Goal: Task Accomplishment & Management: Use online tool/utility

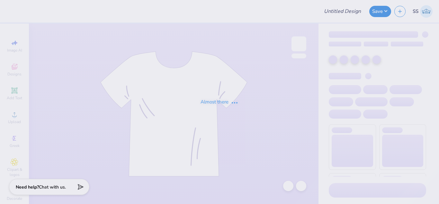
type input "Bid Day 2025"
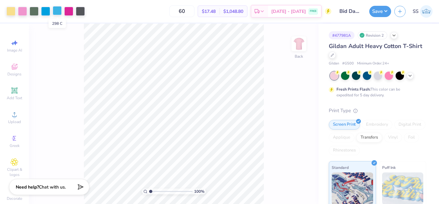
click at [58, 12] on div at bounding box center [57, 10] width 9 height 9
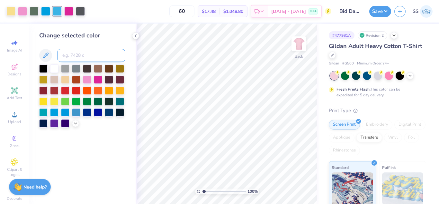
click at [69, 53] on input at bounding box center [91, 55] width 68 height 13
type input "299"
click at [61, 10] on div at bounding box center [57, 10] width 9 height 9
click at [72, 50] on input at bounding box center [91, 55] width 68 height 13
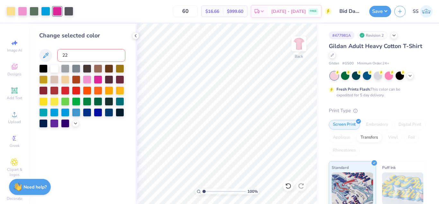
type input "223"
click at [36, 8] on div at bounding box center [34, 10] width 9 height 9
click at [82, 54] on input at bounding box center [91, 55] width 68 height 13
type input "299"
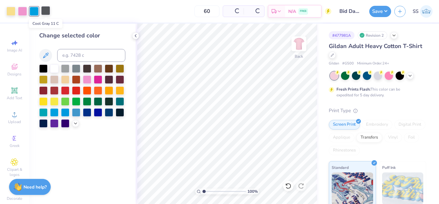
click at [47, 13] on div at bounding box center [45, 10] width 9 height 9
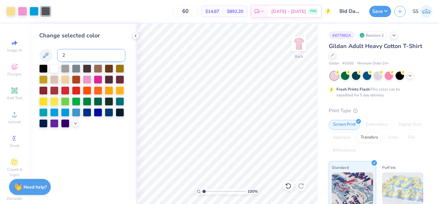
click at [73, 56] on input "2" at bounding box center [91, 55] width 68 height 13
type input "299"
click at [111, 22] on div "60 $12.63 Per Item $757.80 Total Est. Delivery Aug 23 - 26 FREE" at bounding box center [187, 11] width 290 height 23
click at [381, 9] on button "Save" at bounding box center [381, 10] width 22 height 11
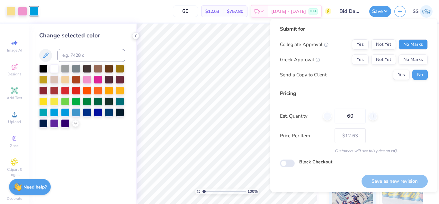
click at [409, 42] on button "No Marks" at bounding box center [413, 44] width 29 height 10
click at [359, 61] on button "Yes" at bounding box center [360, 59] width 17 height 10
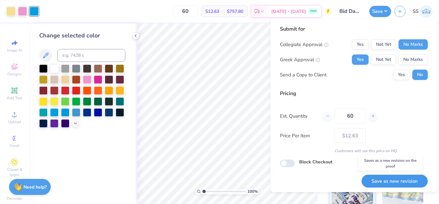
click at [397, 182] on button "Save as new revision" at bounding box center [395, 180] width 66 height 13
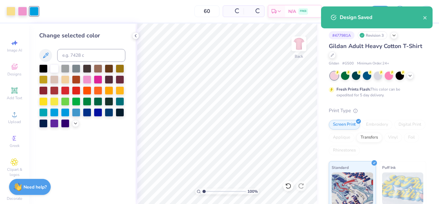
type input "– –"
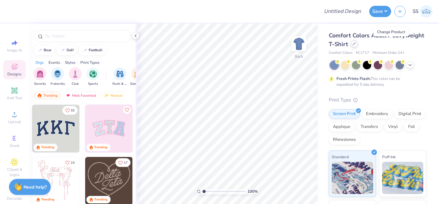
click at [356, 45] on icon at bounding box center [354, 43] width 3 height 3
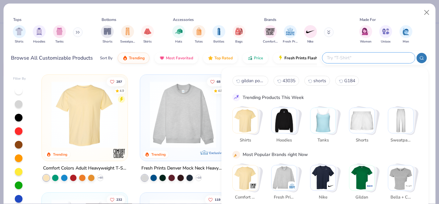
click at [384, 58] on input "text" at bounding box center [369, 57] width 84 height 7
paste input "CT103938"
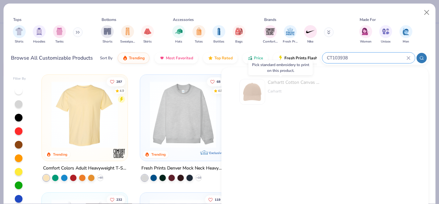
type input "CT103938"
click at [287, 83] on div "Carhartt Cotton Canvas Cap" at bounding box center [295, 82] width 54 height 7
click at [428, 9] on button "Close" at bounding box center [427, 12] width 12 height 12
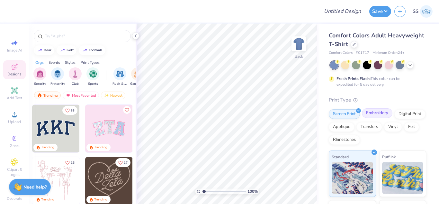
click at [373, 112] on div "Embroidery" at bounding box center [377, 113] width 31 height 10
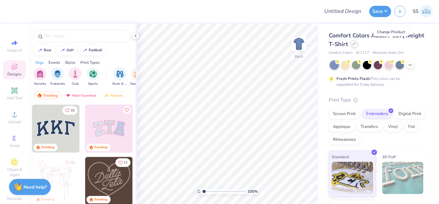
click at [358, 43] on div at bounding box center [354, 43] width 7 height 7
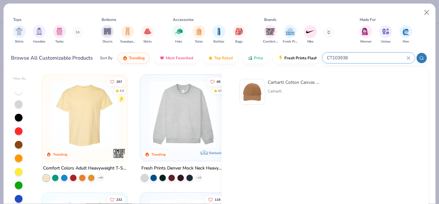
click at [395, 60] on input "CT103938" at bounding box center [367, 57] width 80 height 7
click at [281, 79] on div "Carhartt Cotton Canvas Cap" at bounding box center [295, 82] width 54 height 7
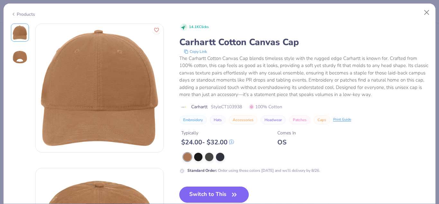
click at [213, 189] on button "Switch to This" at bounding box center [215, 194] width 70 height 16
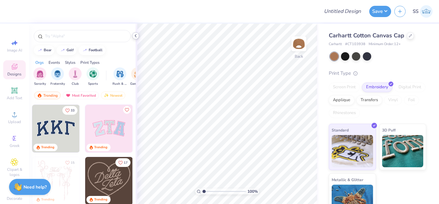
click at [138, 37] on icon at bounding box center [135, 35] width 5 height 5
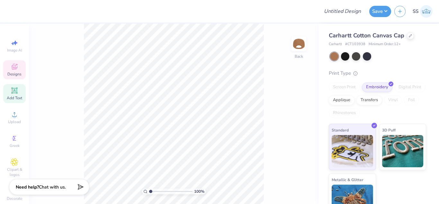
click at [21, 92] on div "Add Text" at bounding box center [14, 93] width 23 height 19
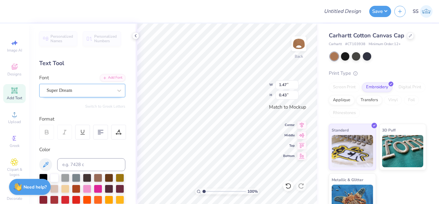
click at [73, 90] on div "Super Dream" at bounding box center [80, 90] width 68 height 10
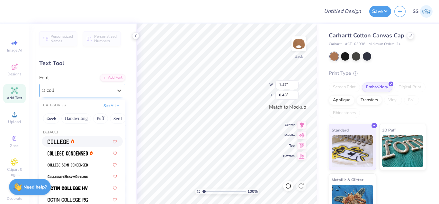
type input "coll"
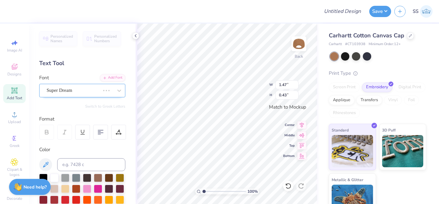
type input "1.34"
type input "0.42"
click at [49, 129] on icon at bounding box center [47, 132] width 6 height 6
type input "1.47"
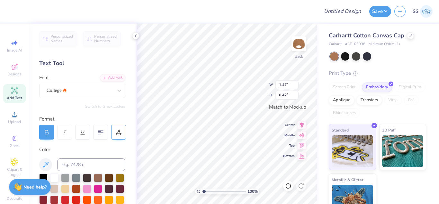
scroll to position [5, 1]
type textarea "T"
type textarea "a"
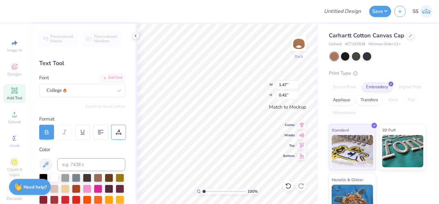
type textarea "a"
click at [106, 89] on div "College" at bounding box center [80, 90] width 68 height 10
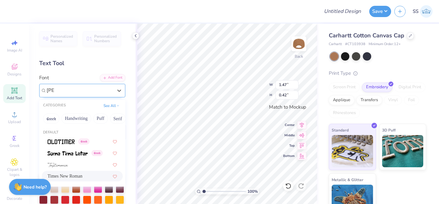
type input "[PERSON_NAME]"
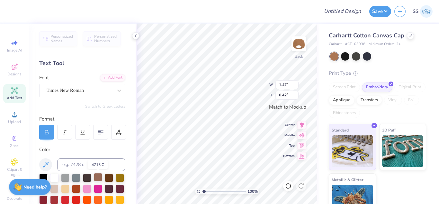
type textarea "alo"
click at [101, 175] on div at bounding box center [98, 177] width 8 height 8
click at [112, 177] on div at bounding box center [109, 177] width 8 height 8
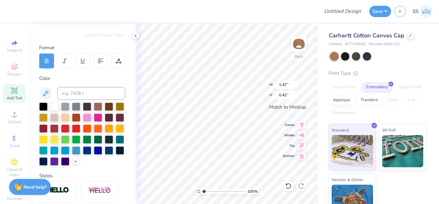
scroll to position [72, 0]
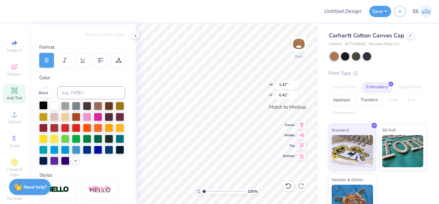
click at [45, 103] on div at bounding box center [43, 105] width 8 height 8
click at [110, 105] on div at bounding box center [109, 105] width 8 height 8
click at [69, 117] on div at bounding box center [65, 116] width 8 height 8
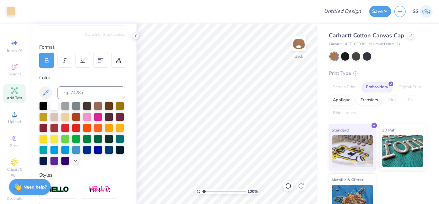
click at [11, 98] on span "Add Text" at bounding box center [14, 97] width 15 height 5
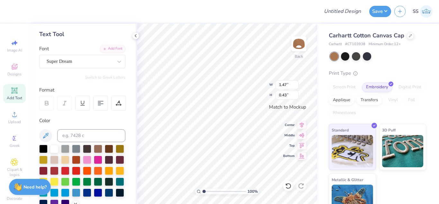
scroll to position [25, 0]
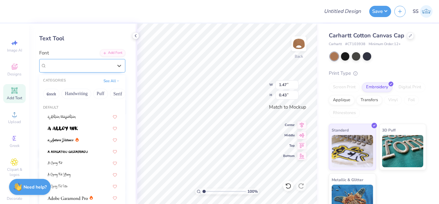
click at [97, 63] on div "Super Dream" at bounding box center [80, 65] width 68 height 10
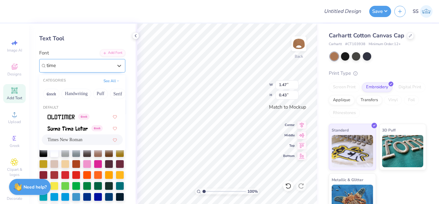
type input "time"
type input "1.54"
type input "0.41"
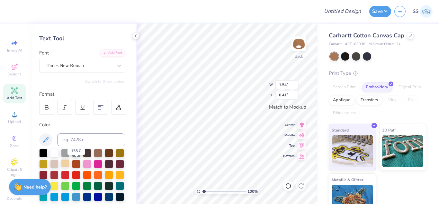
click at [69, 163] on div at bounding box center [65, 163] width 8 height 8
click at [47, 112] on div at bounding box center [46, 107] width 15 height 15
type input "1.63"
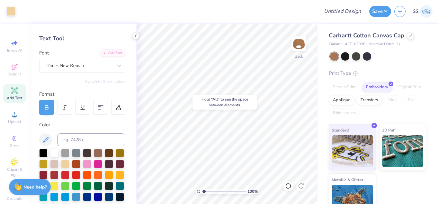
click at [226, 97] on body "Art colors Design Title Save SS Image AI Designs Add Text Upload Greek Clipart …" at bounding box center [219, 102] width 439 height 204
click at [13, 93] on icon at bounding box center [14, 90] width 6 height 6
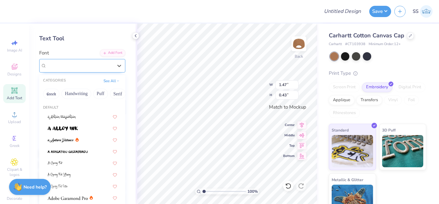
click at [76, 69] on div "Super Dream" at bounding box center [80, 65] width 68 height 10
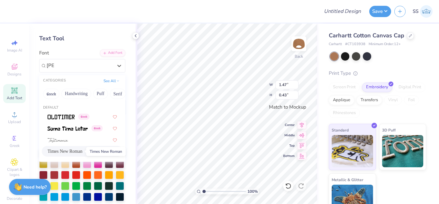
click at [65, 149] on span "Times New Roman" at bounding box center [65, 151] width 35 height 7
type input "[PERSON_NAME]"
type input "1.54"
type input "0.41"
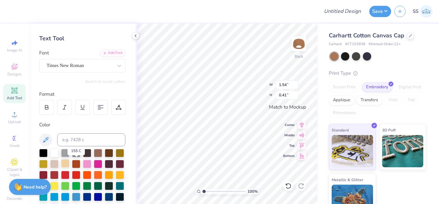
click at [69, 162] on div at bounding box center [65, 163] width 8 height 8
click at [49, 111] on div at bounding box center [46, 107] width 15 height 15
type input "1.63"
type textarea "alo"
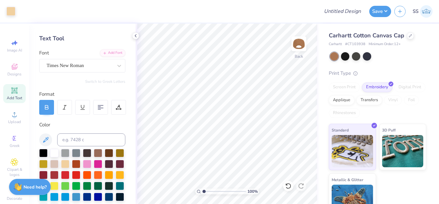
click at [21, 88] on div "Add Text" at bounding box center [14, 93] width 23 height 19
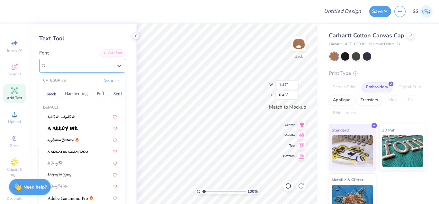
click at [73, 70] on div "Super Dream" at bounding box center [82, 66] width 86 height 14
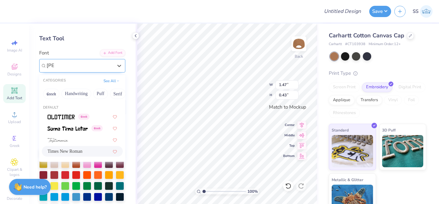
type input "[PERSON_NAME]"
type input "1.54"
type input "0.41"
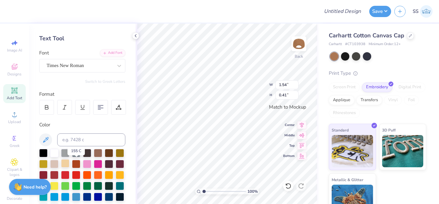
click at [69, 165] on div at bounding box center [65, 163] width 8 height 8
click at [46, 108] on icon at bounding box center [47, 107] width 6 height 6
type input "1.63"
type textarea "2"
type input "1.27"
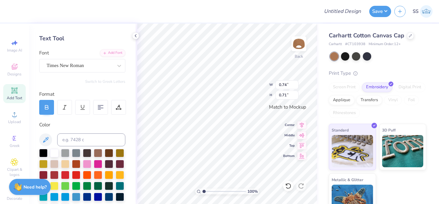
type input "0.71"
type input "0.27"
type input "0.42"
type input "0.21"
type input "0.33"
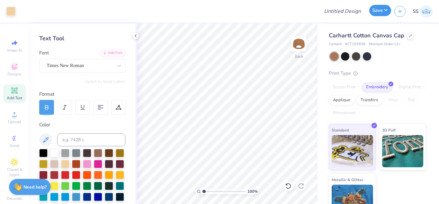
click at [379, 15] on button "Save" at bounding box center [381, 10] width 22 height 11
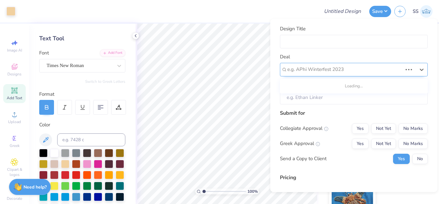
click at [375, 70] on div at bounding box center [345, 69] width 115 height 9
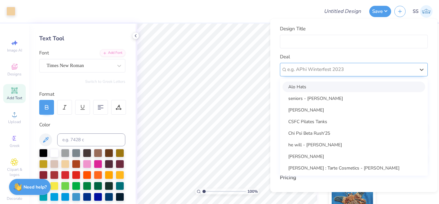
type input "[PERSON_NAME]"
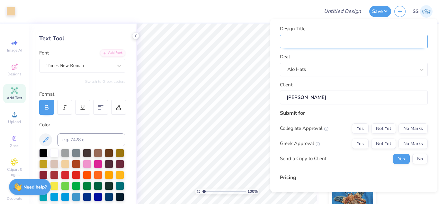
type input "$36.94"
click at [371, 42] on input "Design Title" at bounding box center [354, 42] width 148 height 14
type input "A"
type input "Al"
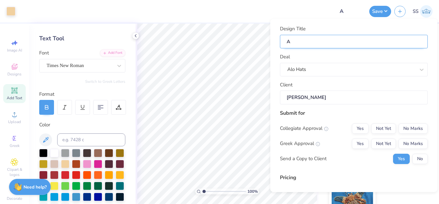
type input "Al"
type input "Alo"
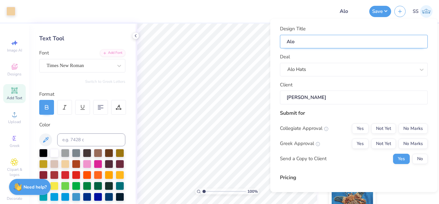
type input "Alo H"
type input "Alo Ha"
type input "Alo Hat"
type input "Alo Hats"
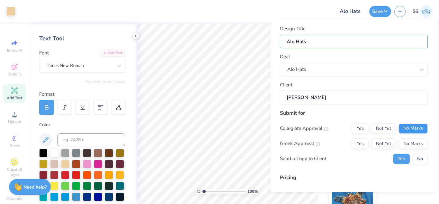
type input "Alo Hats"
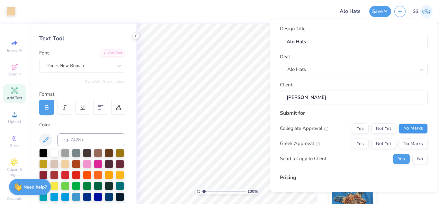
click at [409, 125] on button "No Marks" at bounding box center [413, 128] width 29 height 10
click at [409, 139] on button "No Marks" at bounding box center [413, 143] width 29 height 10
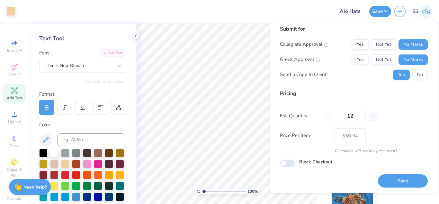
scroll to position [86, 0]
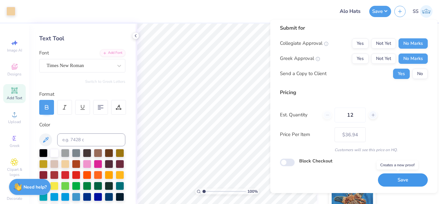
click at [394, 182] on button "Save" at bounding box center [403, 179] width 50 height 13
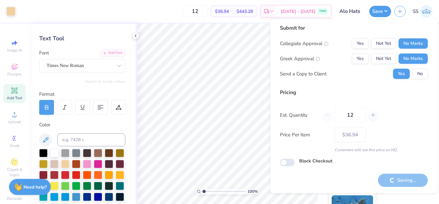
type input "– –"
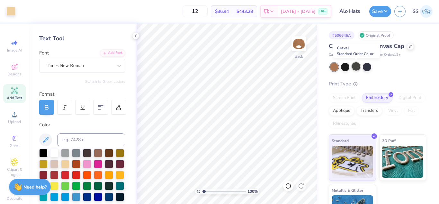
click at [355, 69] on div at bounding box center [356, 66] width 8 height 8
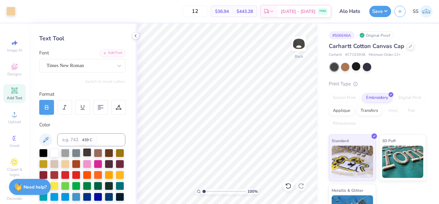
click at [85, 154] on div at bounding box center [87, 152] width 8 height 8
click at [65, 152] on div at bounding box center [65, 152] width 8 height 8
click at [9, 6] on div at bounding box center [10, 10] width 9 height 9
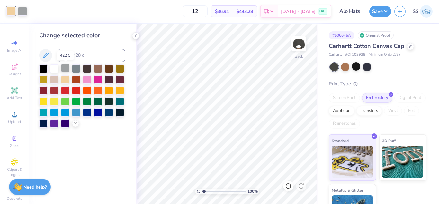
click at [66, 68] on div at bounding box center [65, 68] width 8 height 8
click at [375, 12] on button "Save" at bounding box center [381, 10] width 22 height 11
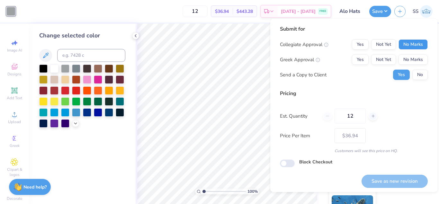
click at [402, 41] on button "No Marks" at bounding box center [413, 44] width 29 height 10
click at [403, 56] on button "No Marks" at bounding box center [413, 59] width 29 height 10
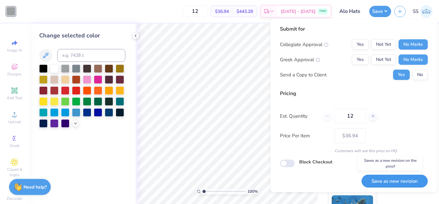
click at [373, 176] on button "Save as new revision" at bounding box center [395, 180] width 66 height 13
type input "$36.94"
